Goal: Book appointment/travel/reservation

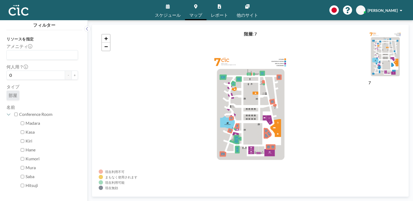
click at [172, 12] on link "スケジュール" at bounding box center [168, 10] width 34 height 20
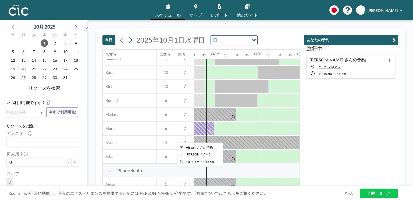
scroll to position [0, 453]
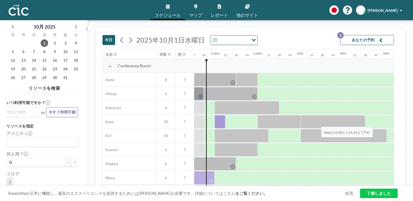
click at [223, 123] on div at bounding box center [220, 121] width 11 height 13
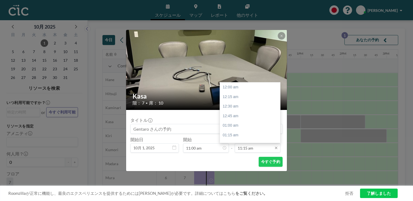
scroll to position [431, 0]
click at [248, 116] on div "12:00 pm" at bounding box center [251, 116] width 62 height 10
type input "12:00 pm"
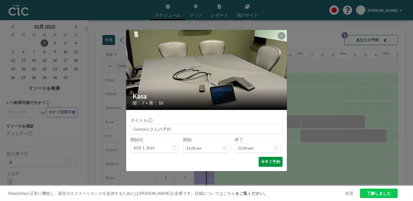
scroll to position [459, 0]
click at [268, 161] on button "今すぐ予約" at bounding box center [271, 162] width 24 height 10
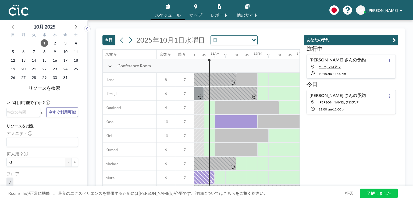
click at [377, 194] on link "了解しました" at bounding box center [379, 192] width 38 height 9
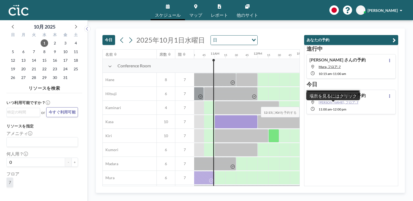
click at [326, 103] on span "[PERSON_NAME], フロア: 7" at bounding box center [339, 102] width 40 height 4
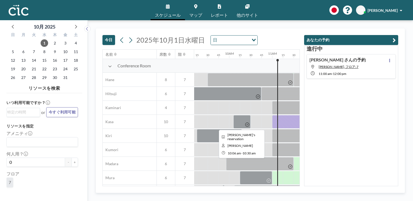
scroll to position [0, 396]
